Goal: Check status: Check status

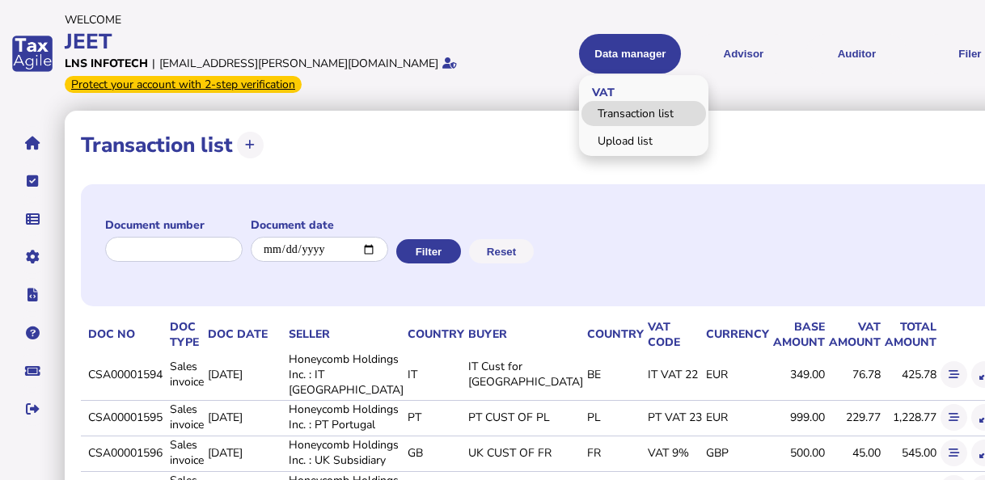
click at [581, 113] on link "Transaction list" at bounding box center [643, 113] width 124 height 25
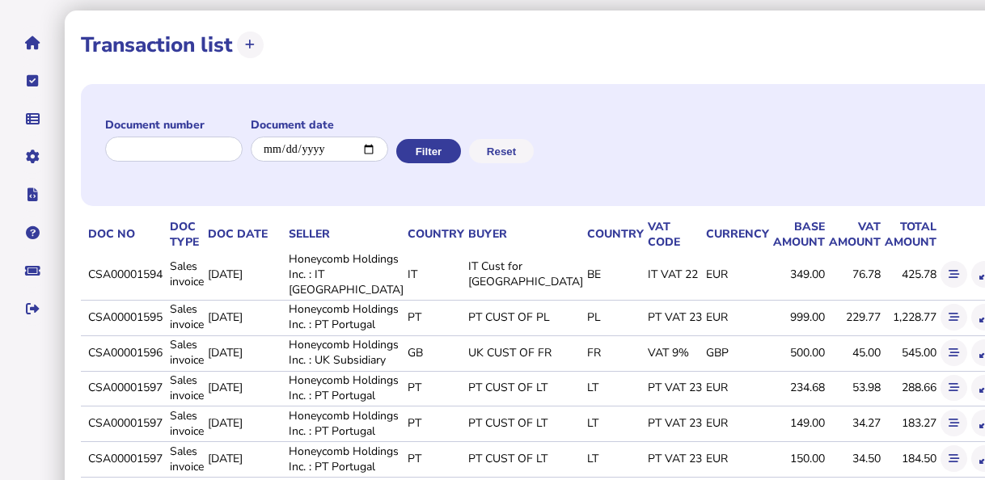
scroll to position [39, 0]
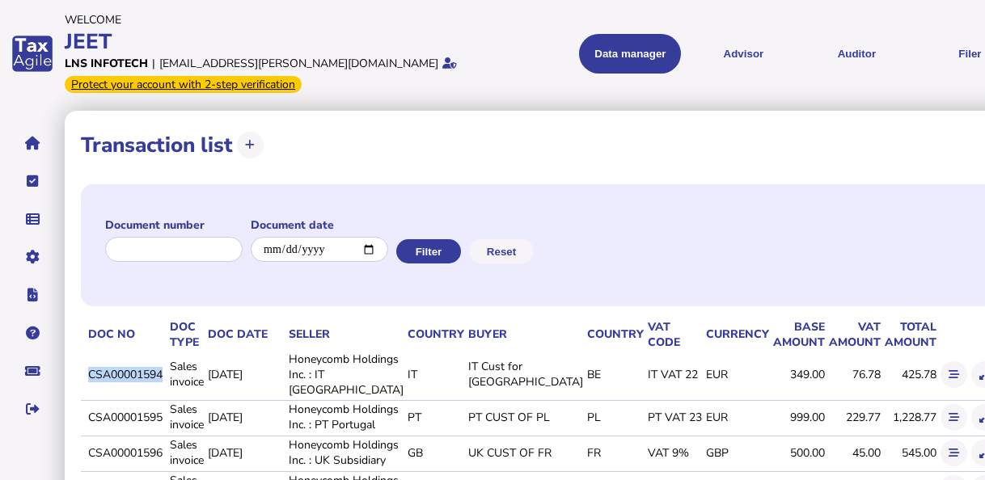
drag, startPoint x: 111, startPoint y: 374, endPoint x: 187, endPoint y: 373, distance: 76.0
click at [167, 373] on td "CSA00001594" at bounding box center [126, 375] width 82 height 48
copy td "CSA00001594"
click at [948, 373] on icon at bounding box center [953, 374] width 11 height 11
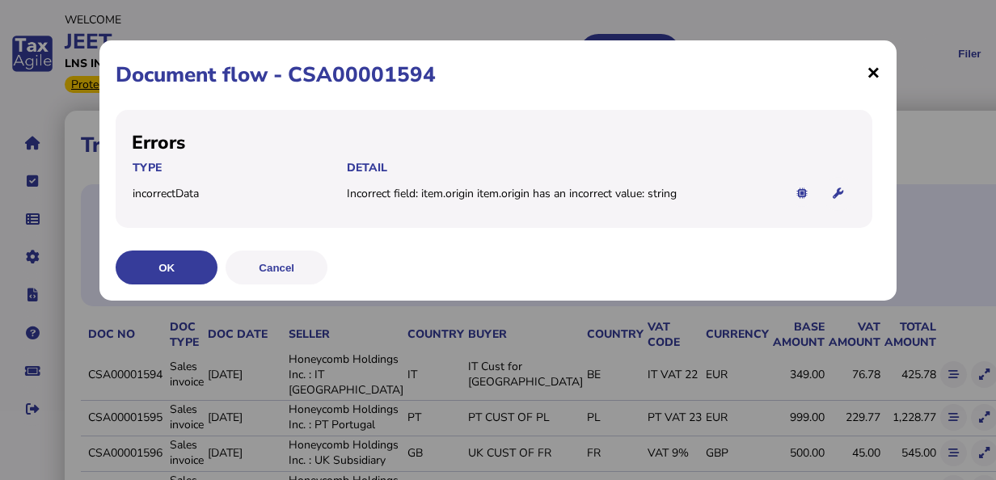
click at [875, 71] on span "×" at bounding box center [874, 72] width 14 height 31
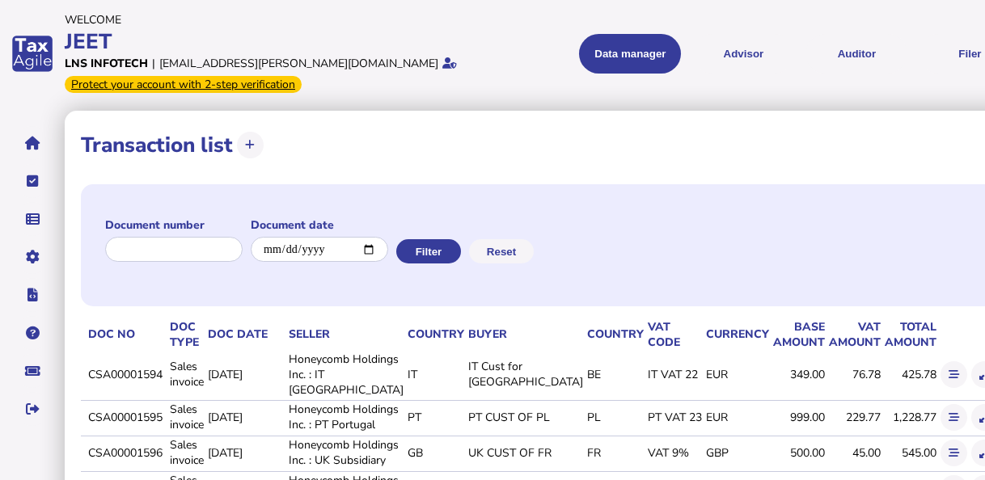
click at [979, 375] on icon at bounding box center [984, 374] width 11 height 11
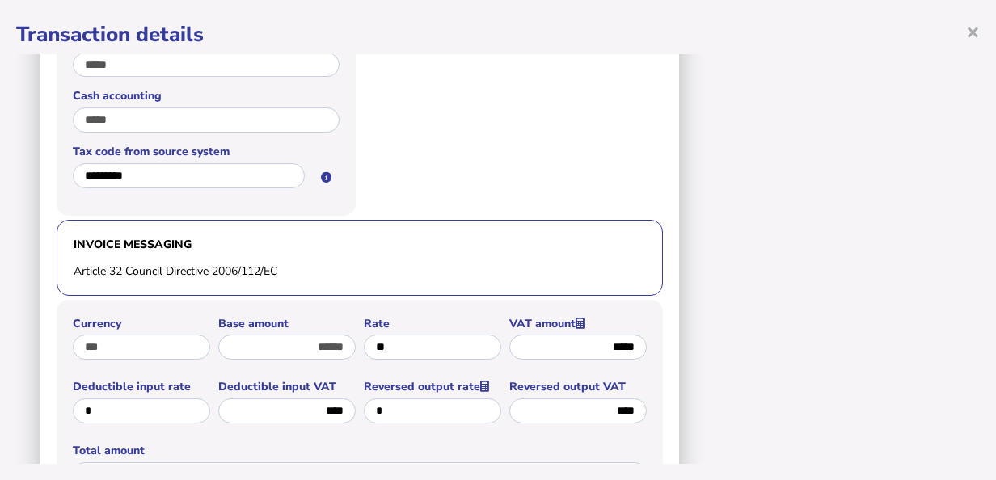
scroll to position [1294, 0]
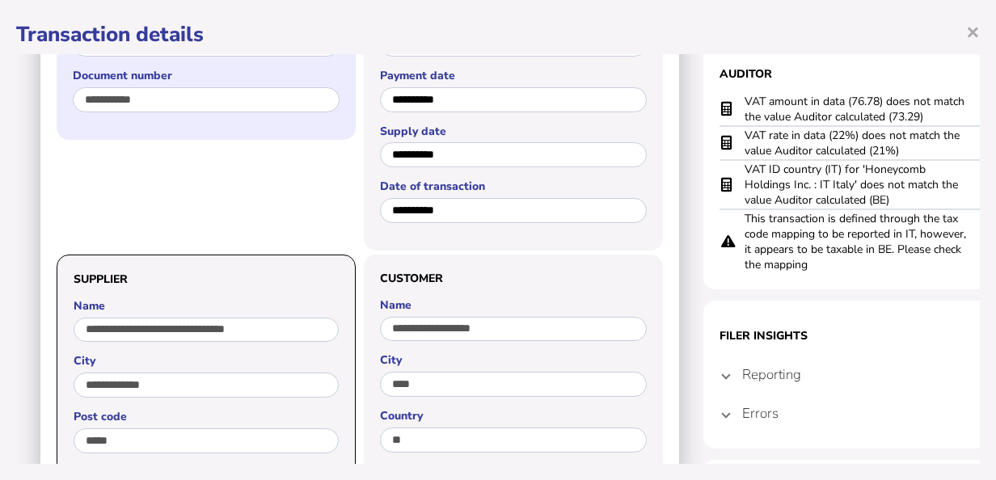
scroll to position [162, 0]
